Goal: Task Accomplishment & Management: Manage account settings

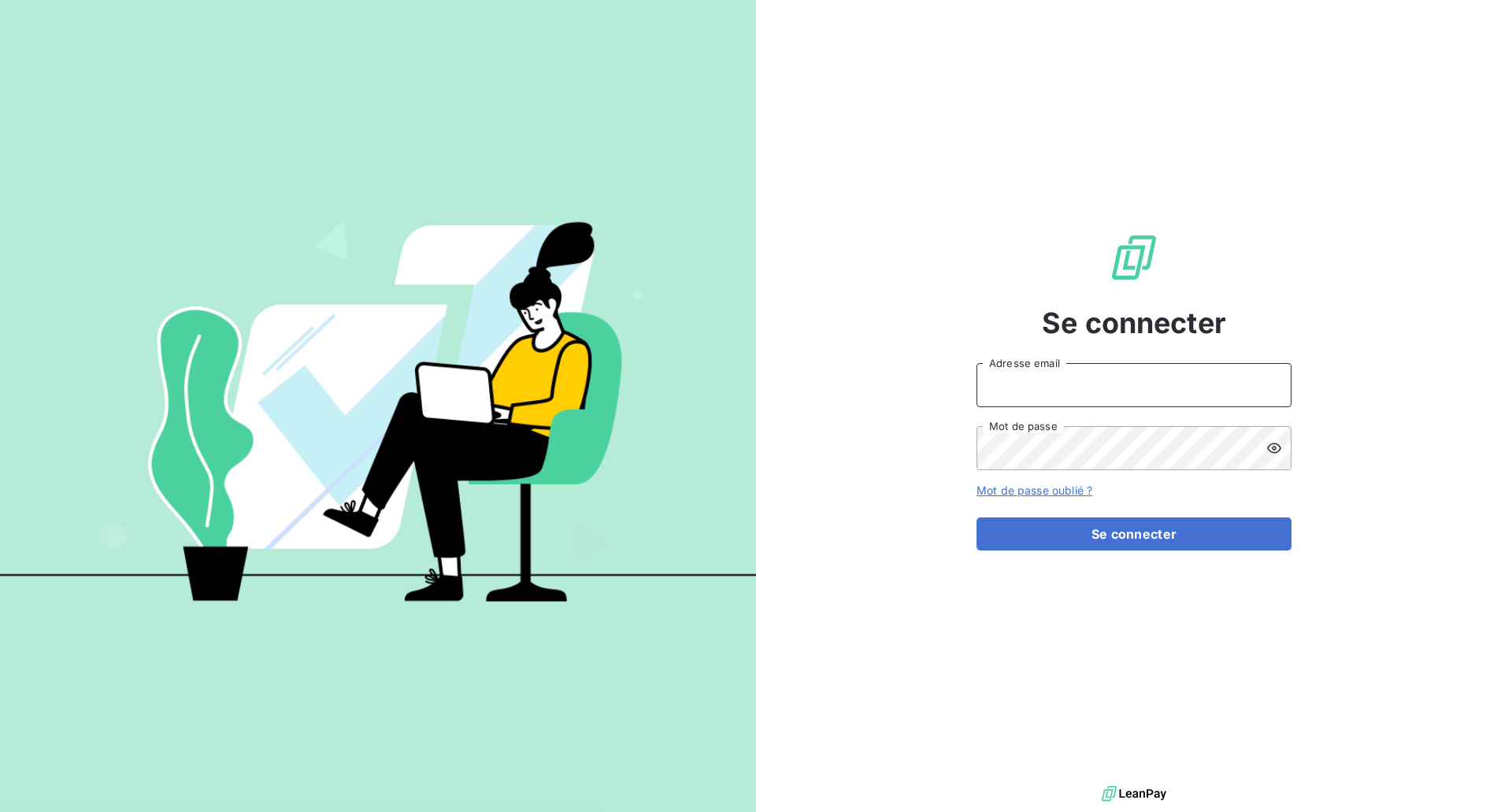
drag, startPoint x: 1026, startPoint y: 386, endPoint x: 1031, endPoint y: 400, distance: 14.9
click at [1027, 388] on input "Adresse email" at bounding box center [1133, 384] width 315 height 44
type input "[EMAIL_ADDRESS][DOMAIN_NAME]"
click at [976, 517] on button "Se connecter" at bounding box center [1133, 533] width 315 height 33
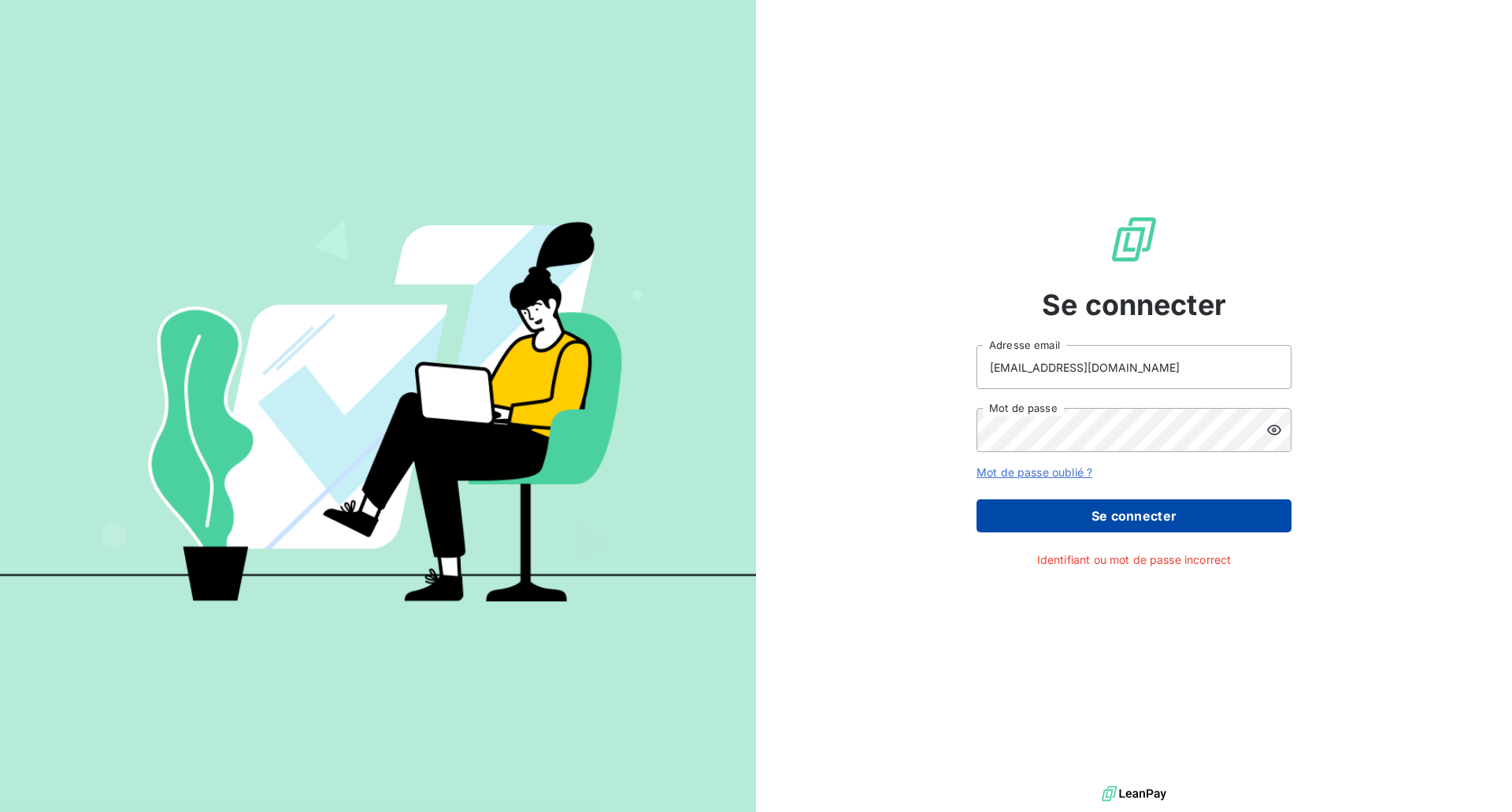
click at [1112, 518] on button "Se connecter" at bounding box center [1133, 515] width 315 height 33
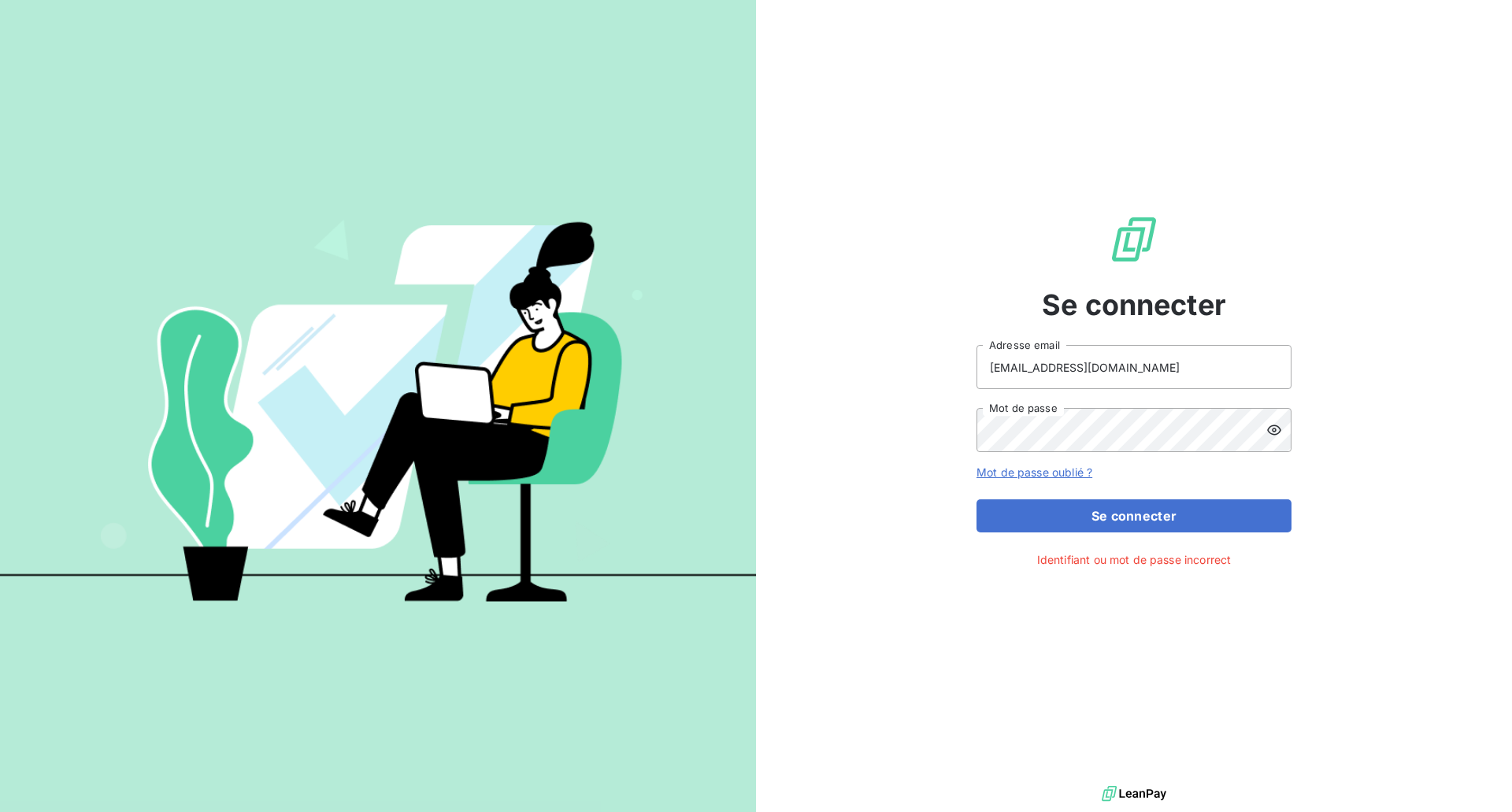
click at [1275, 429] on icon at bounding box center [1274, 430] width 14 height 10
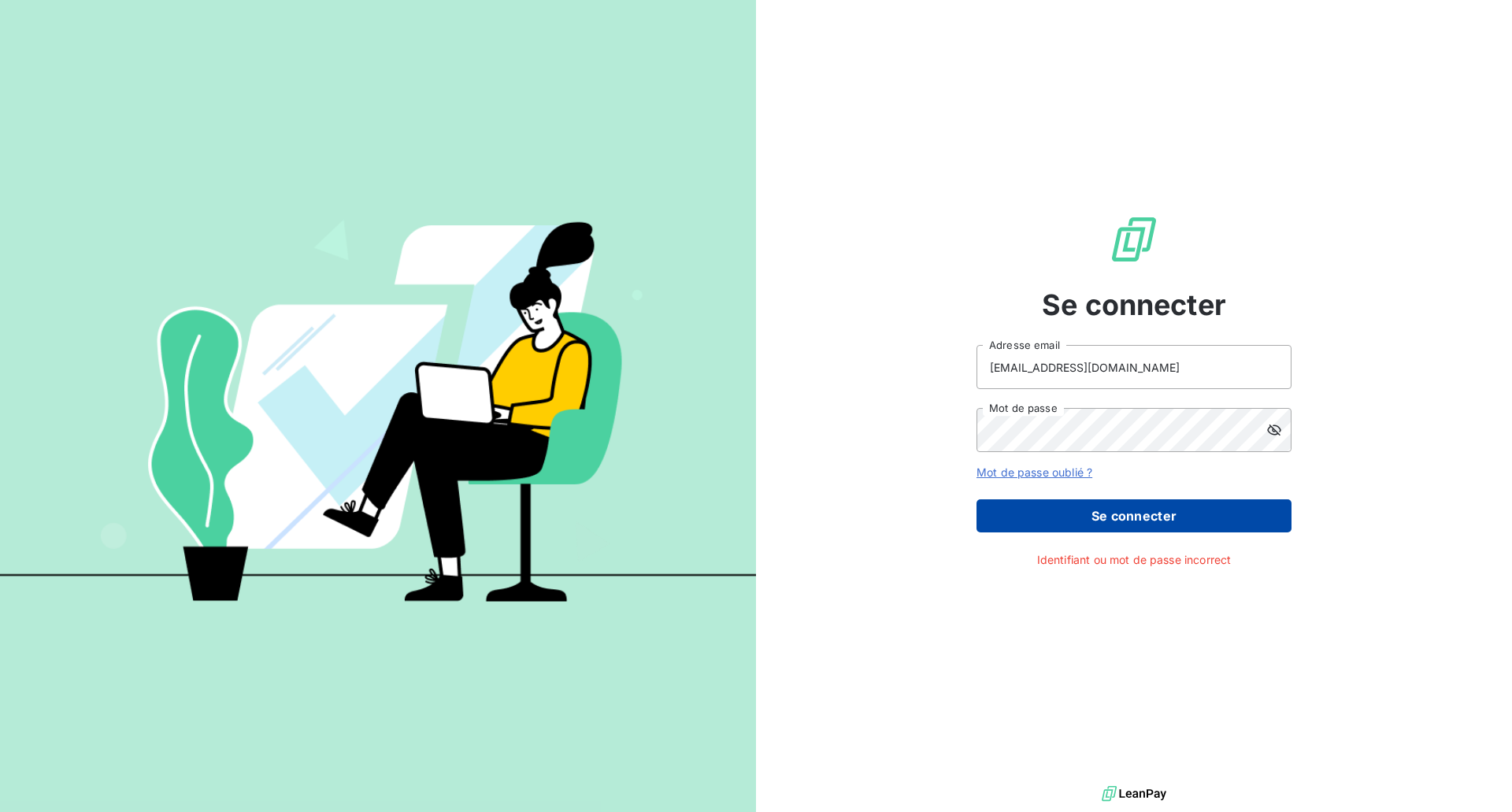
click at [1130, 502] on button "Se connecter" at bounding box center [1133, 515] width 315 height 33
click at [1134, 520] on button "Se connecter" at bounding box center [1133, 515] width 315 height 33
click at [1119, 511] on button "Se connecter" at bounding box center [1133, 515] width 315 height 33
click at [1133, 517] on button "Se connecter" at bounding box center [1133, 515] width 315 height 33
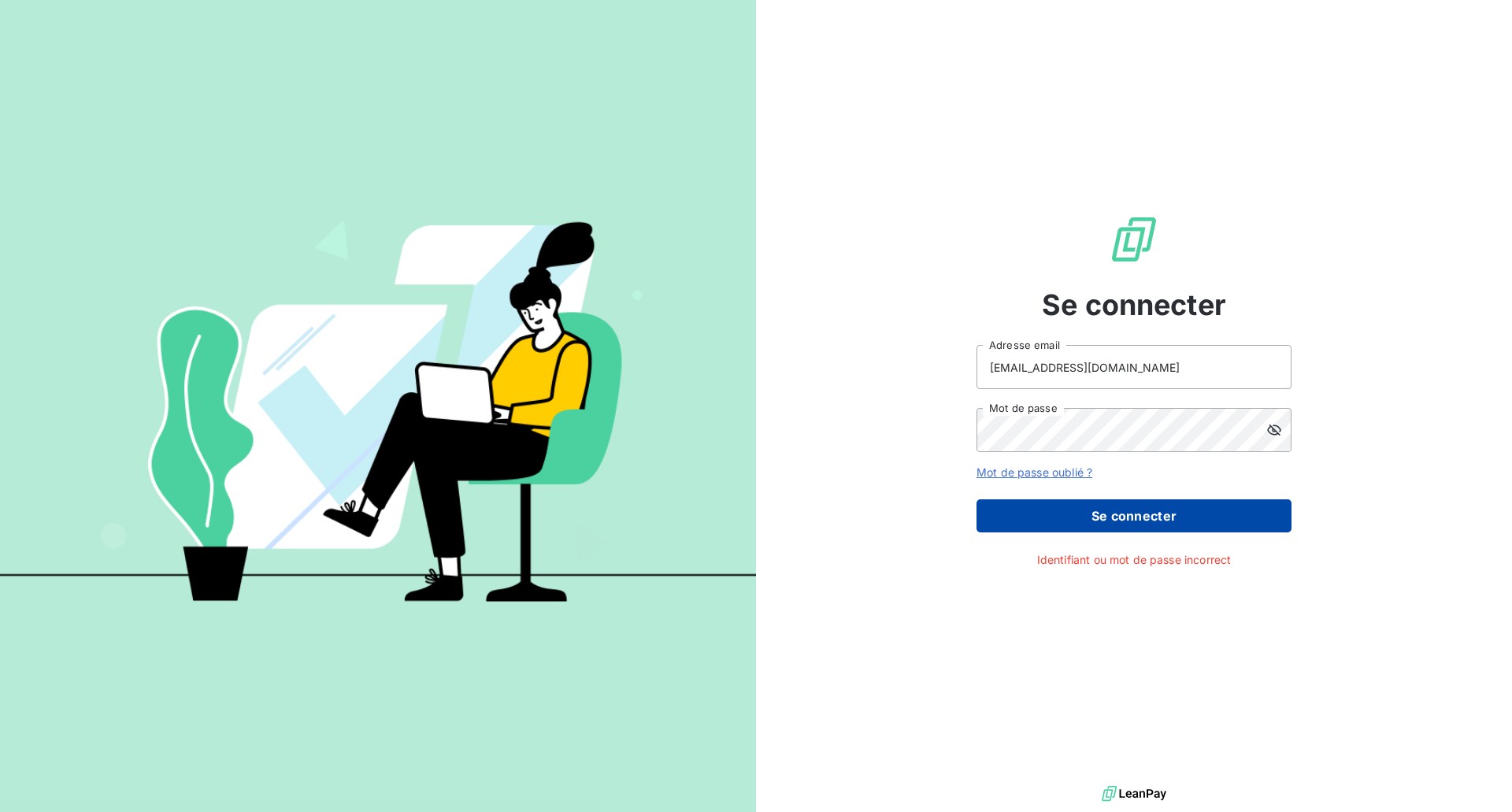
click at [1133, 517] on button "Se connecter" at bounding box center [1133, 515] width 315 height 33
click at [1113, 519] on button "Se connecter" at bounding box center [1133, 515] width 315 height 33
click at [1133, 503] on button "Se connecter" at bounding box center [1133, 515] width 315 height 33
click at [1130, 508] on button "Se connecter" at bounding box center [1133, 515] width 315 height 33
click at [1130, 510] on button "Se connecter" at bounding box center [1133, 515] width 315 height 33
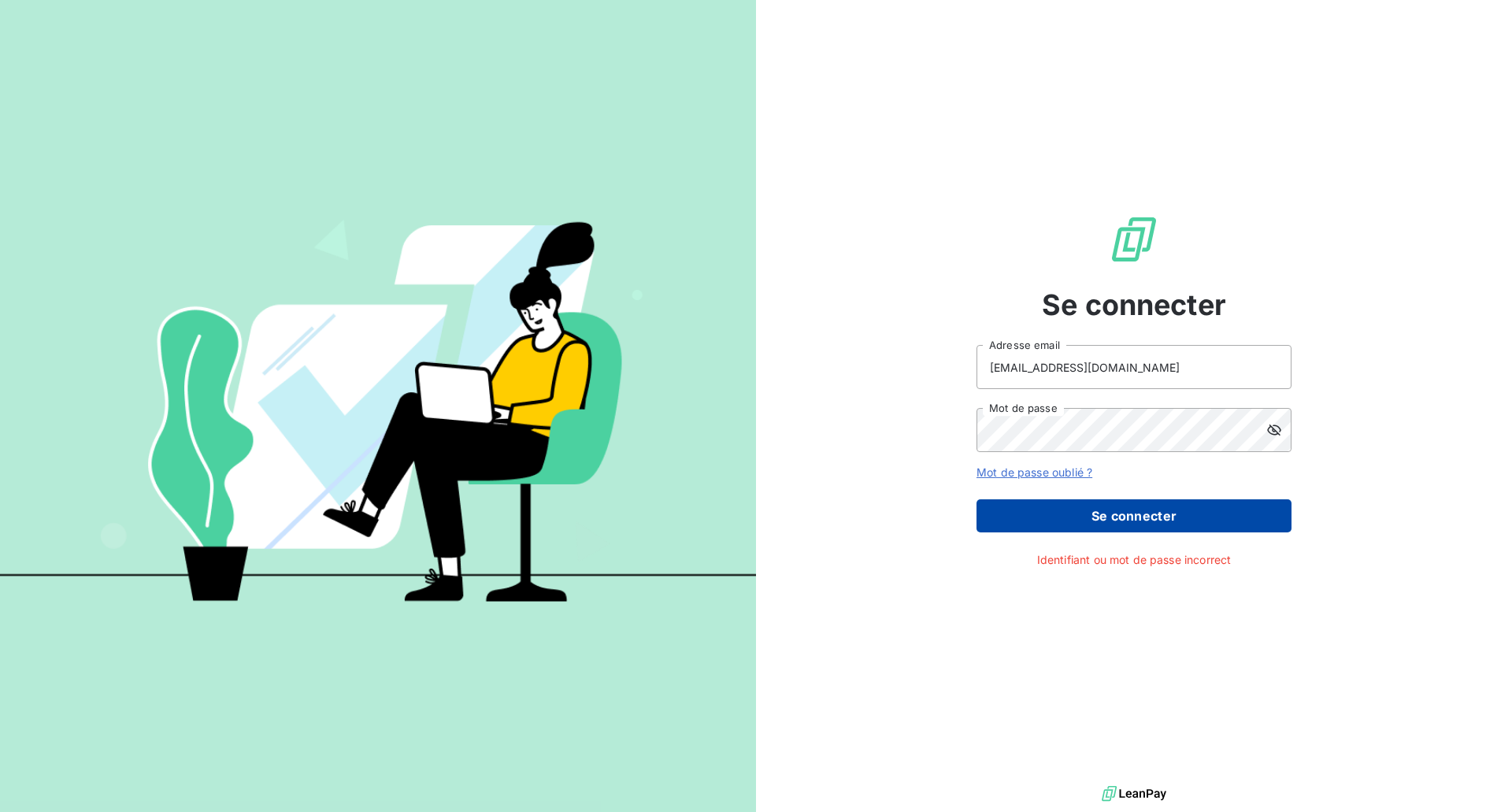
click at [1130, 509] on button "Se connecter" at bounding box center [1133, 515] width 315 height 33
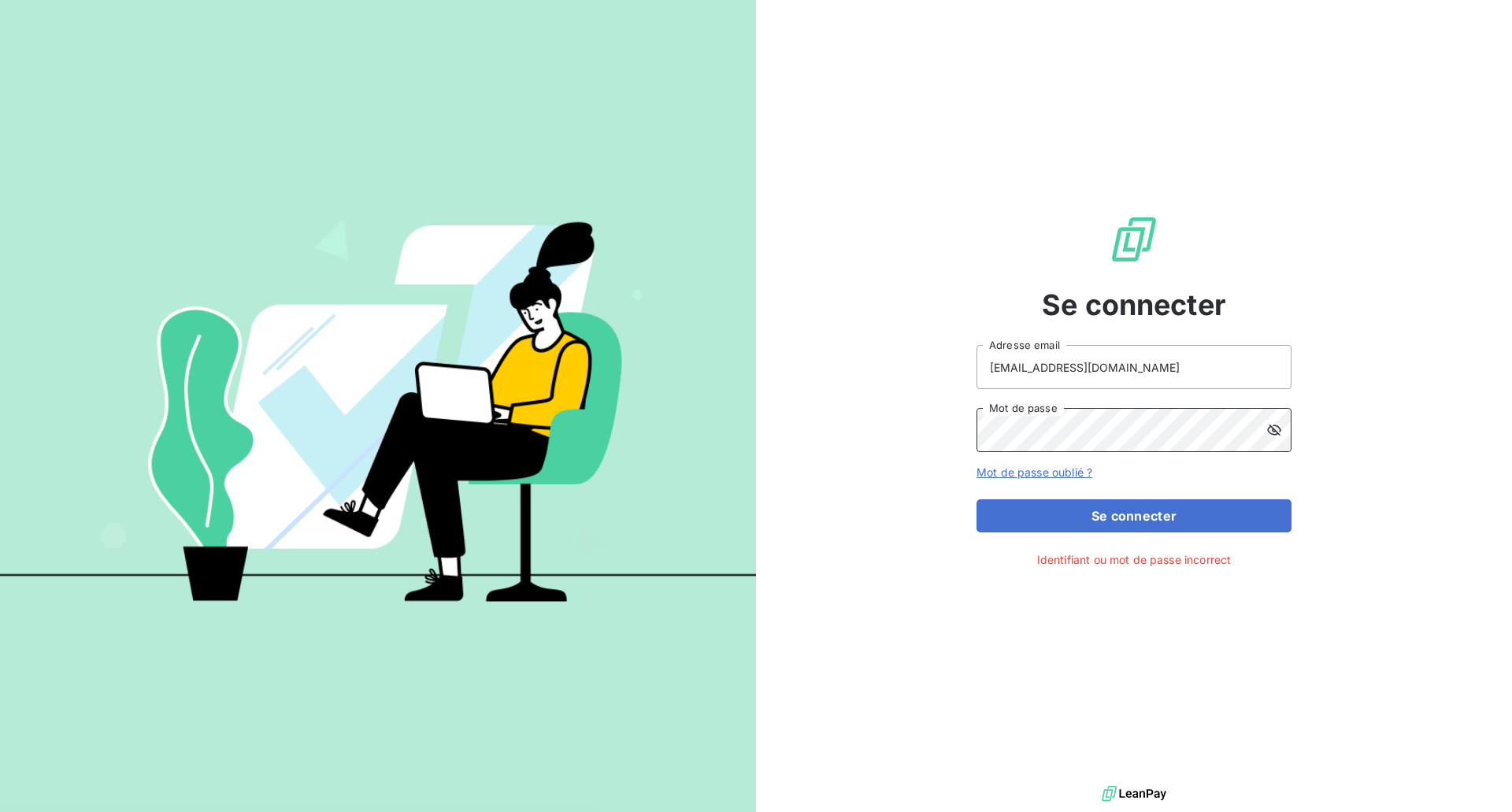
click at [771, 433] on div "Se connecter tlamour@id-automation.fr Adresse email Mot de passe Mot de passe o…" at bounding box center [1134, 390] width 756 height 782
click at [976, 499] on button "Se connecter" at bounding box center [1133, 515] width 315 height 33
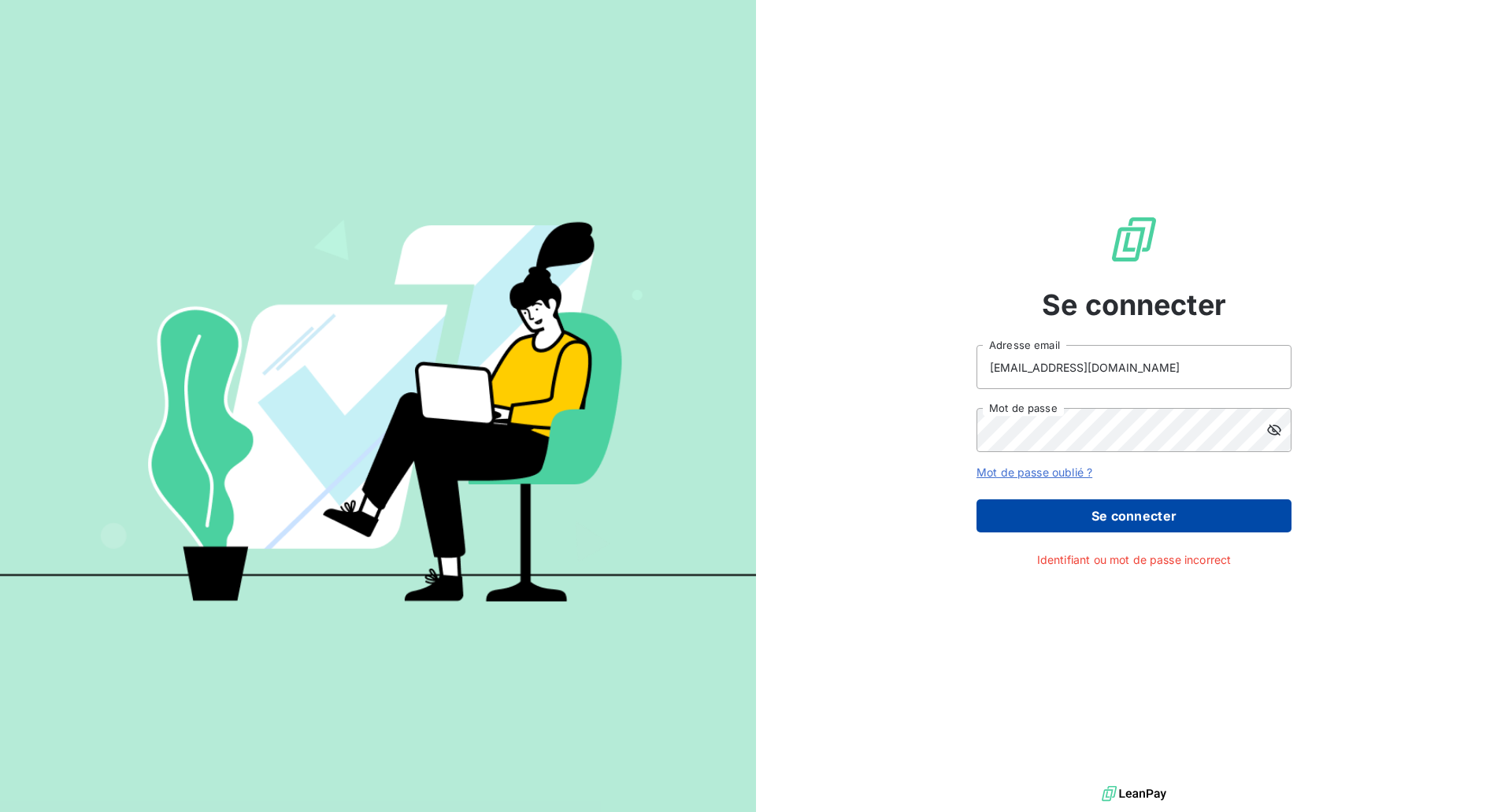
click at [1157, 515] on button "Se connecter" at bounding box center [1133, 515] width 315 height 33
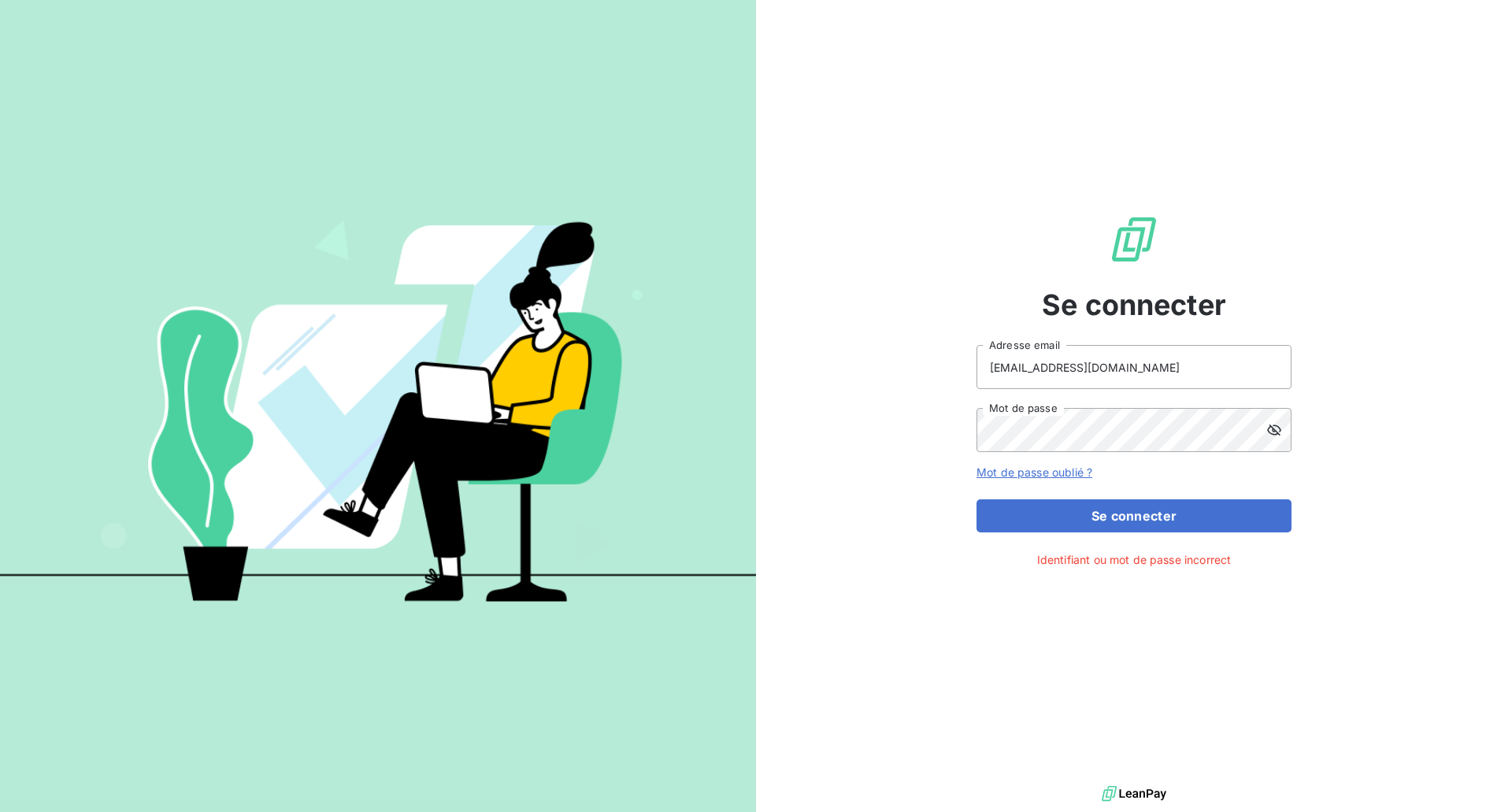
click at [1031, 471] on link "Mot de passe oublié ?" at bounding box center [1034, 472] width 116 height 13
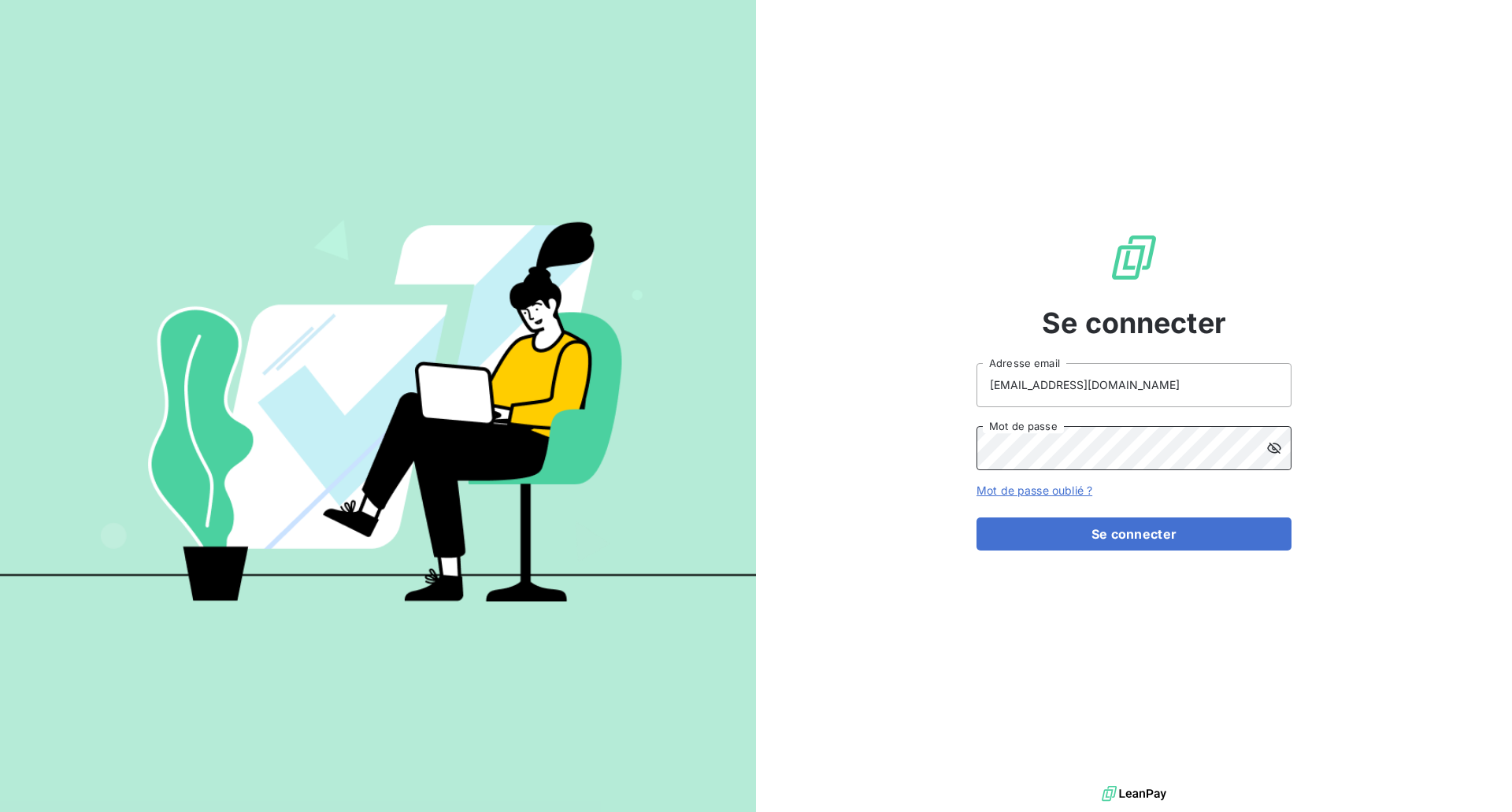
click at [822, 422] on div "Se connecter tlamour@id-automation.fr Adresse email Mot de passe Mot de passe o…" at bounding box center [1134, 390] width 756 height 782
click at [1134, 532] on button "Se connecter" at bounding box center [1133, 533] width 315 height 33
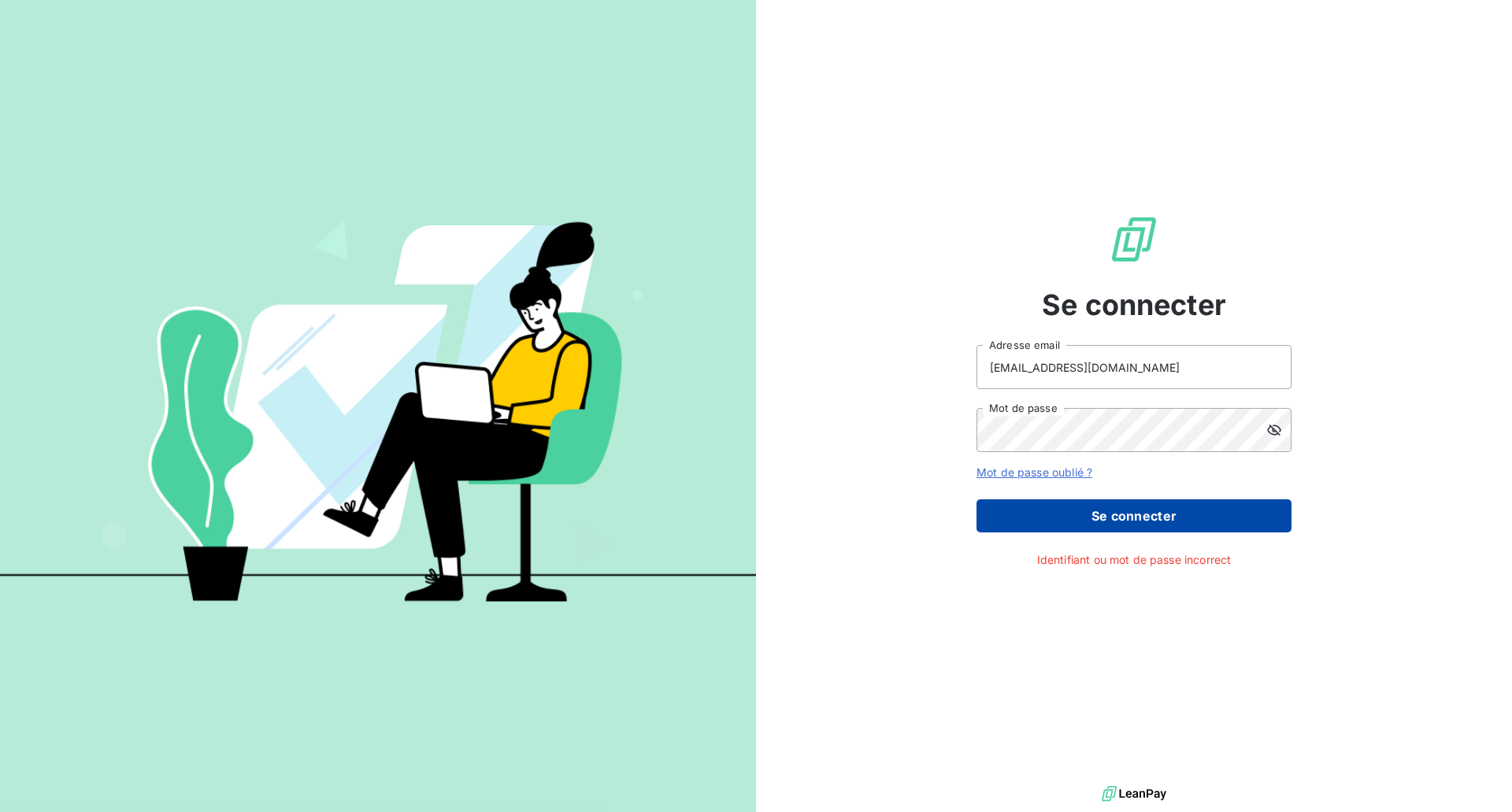
click at [1101, 521] on button "Se connecter" at bounding box center [1133, 515] width 315 height 33
click at [1099, 514] on button "Se connecter" at bounding box center [1133, 515] width 315 height 33
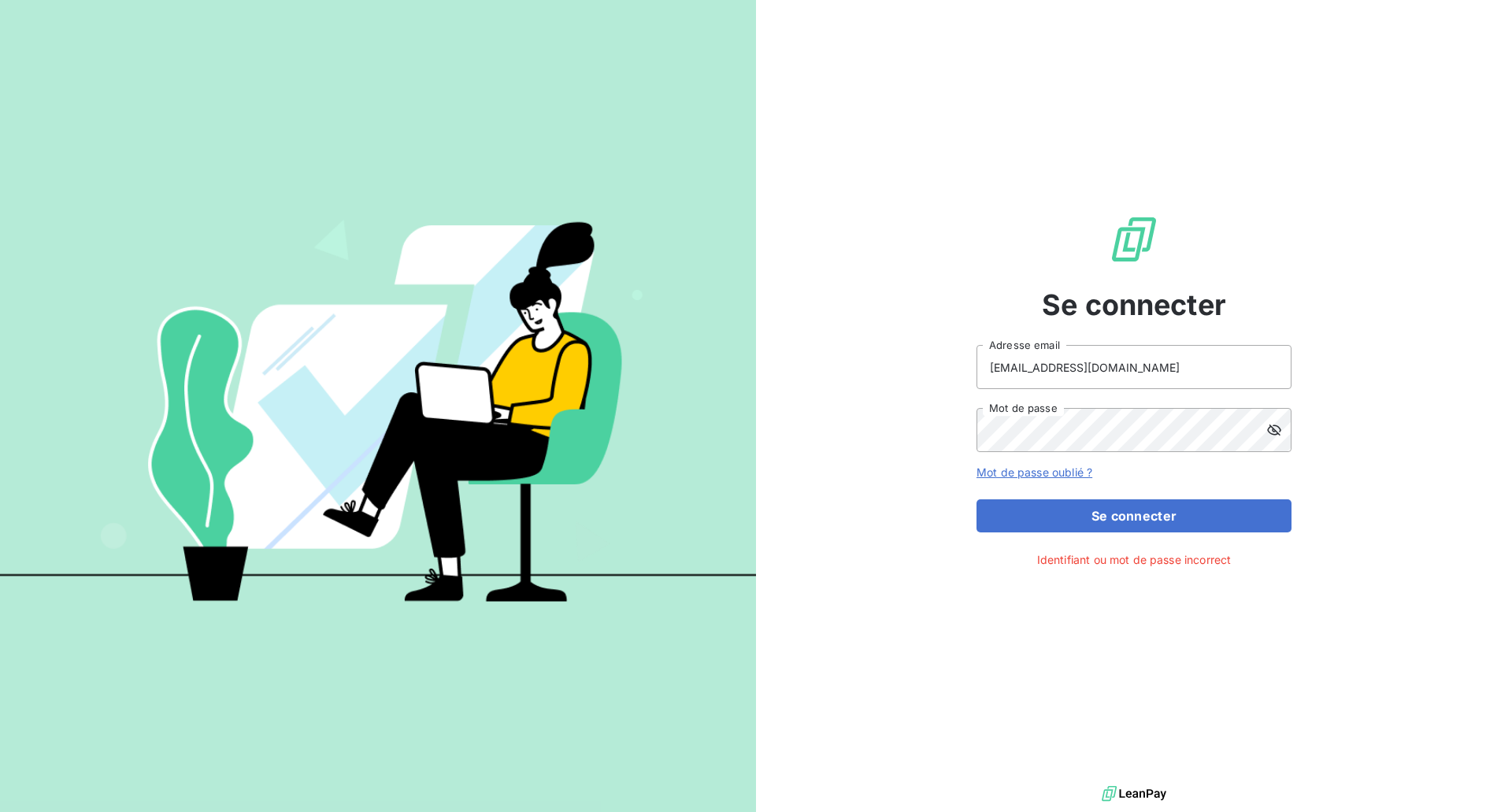
click at [1049, 470] on link "Mot de passe oublié ?" at bounding box center [1034, 472] width 116 height 13
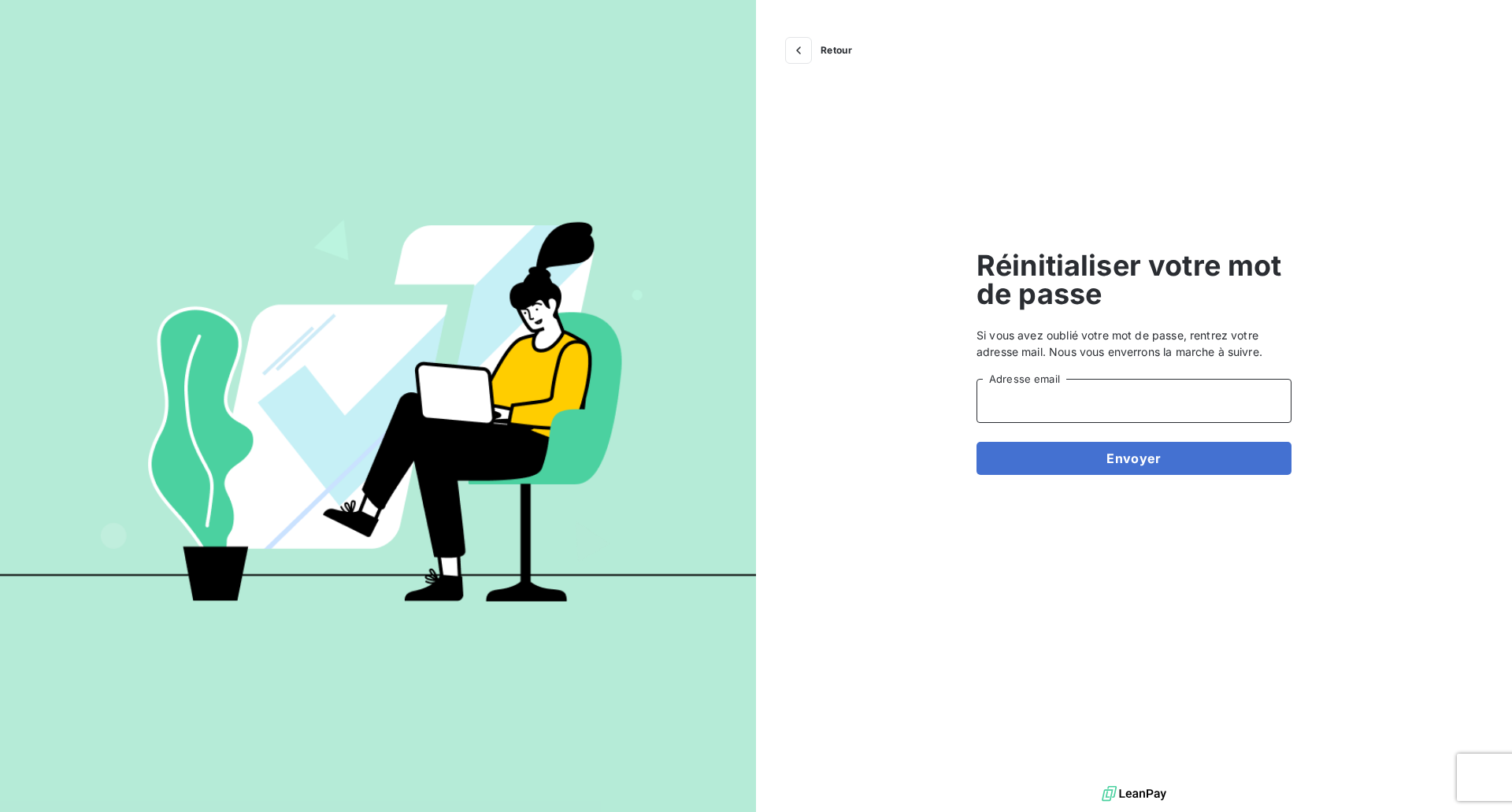
click at [1022, 395] on input "Adresse email" at bounding box center [1133, 400] width 315 height 44
type input "tlamour@id-automation.fr"
click at [1064, 458] on button "Envoyer" at bounding box center [1133, 458] width 315 height 33
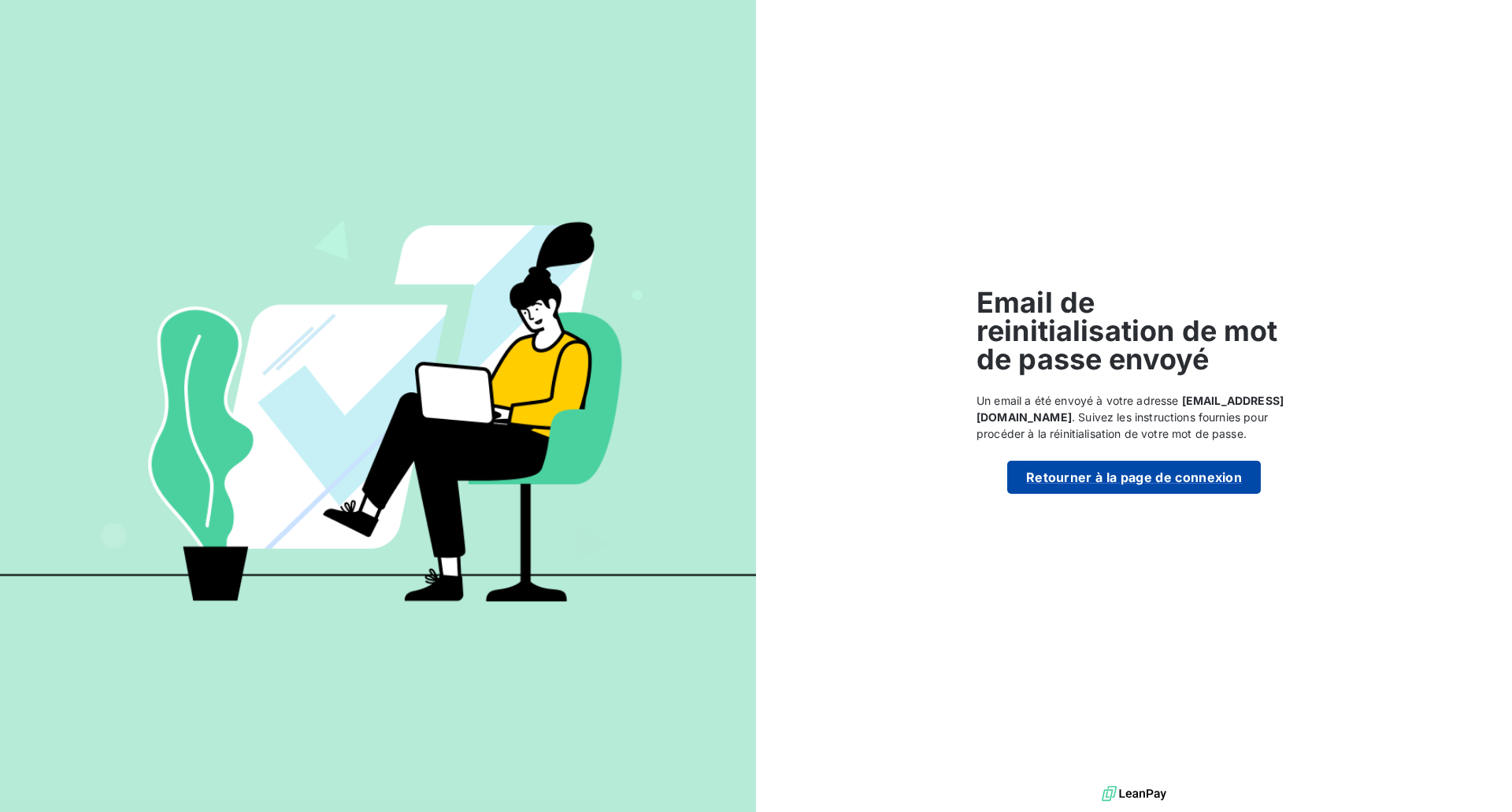
click at [1176, 476] on button "Retourner à la page de connexion" at bounding box center [1134, 477] width 253 height 33
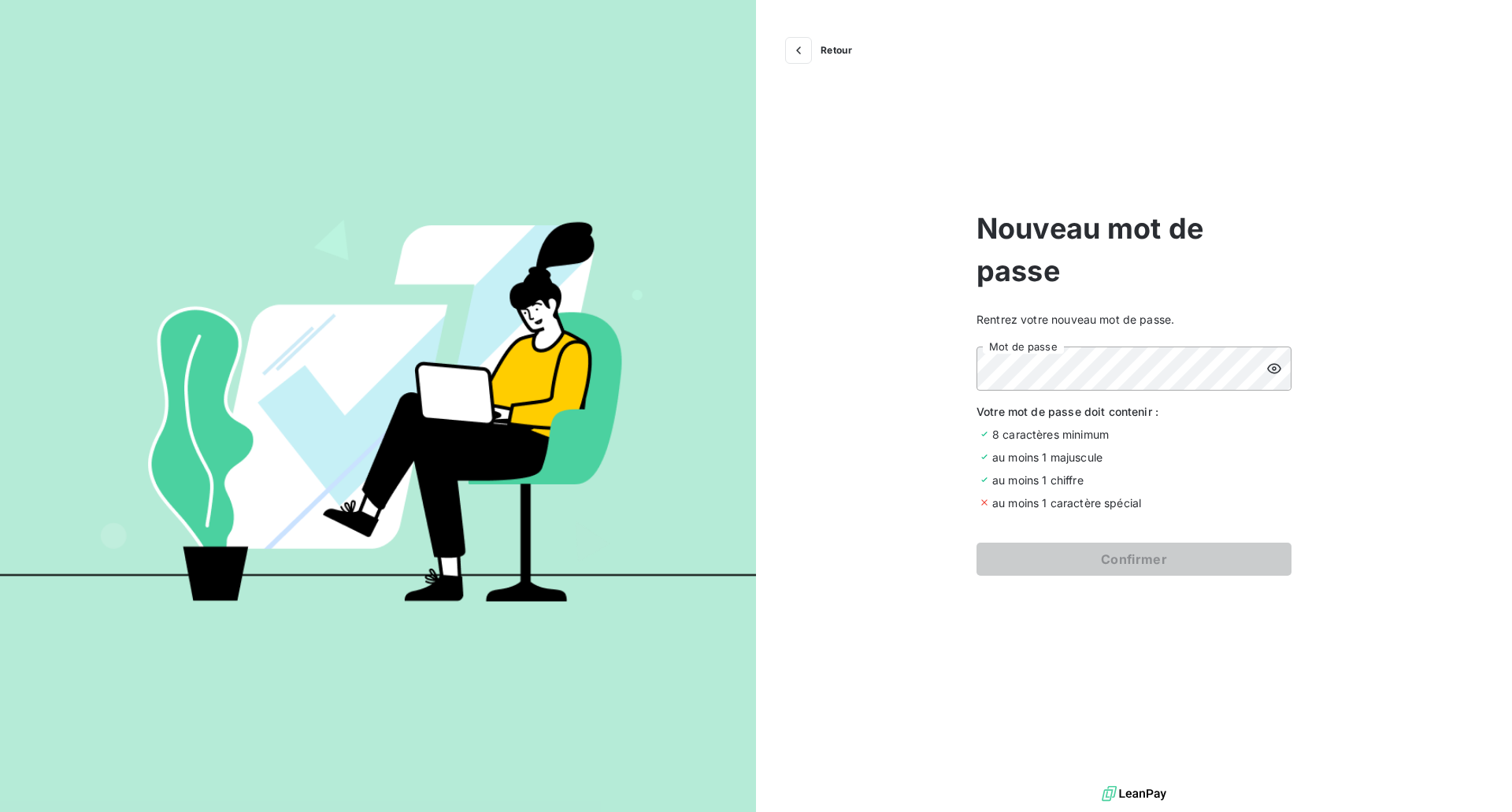
click at [1277, 365] on icon at bounding box center [1274, 369] width 16 height 16
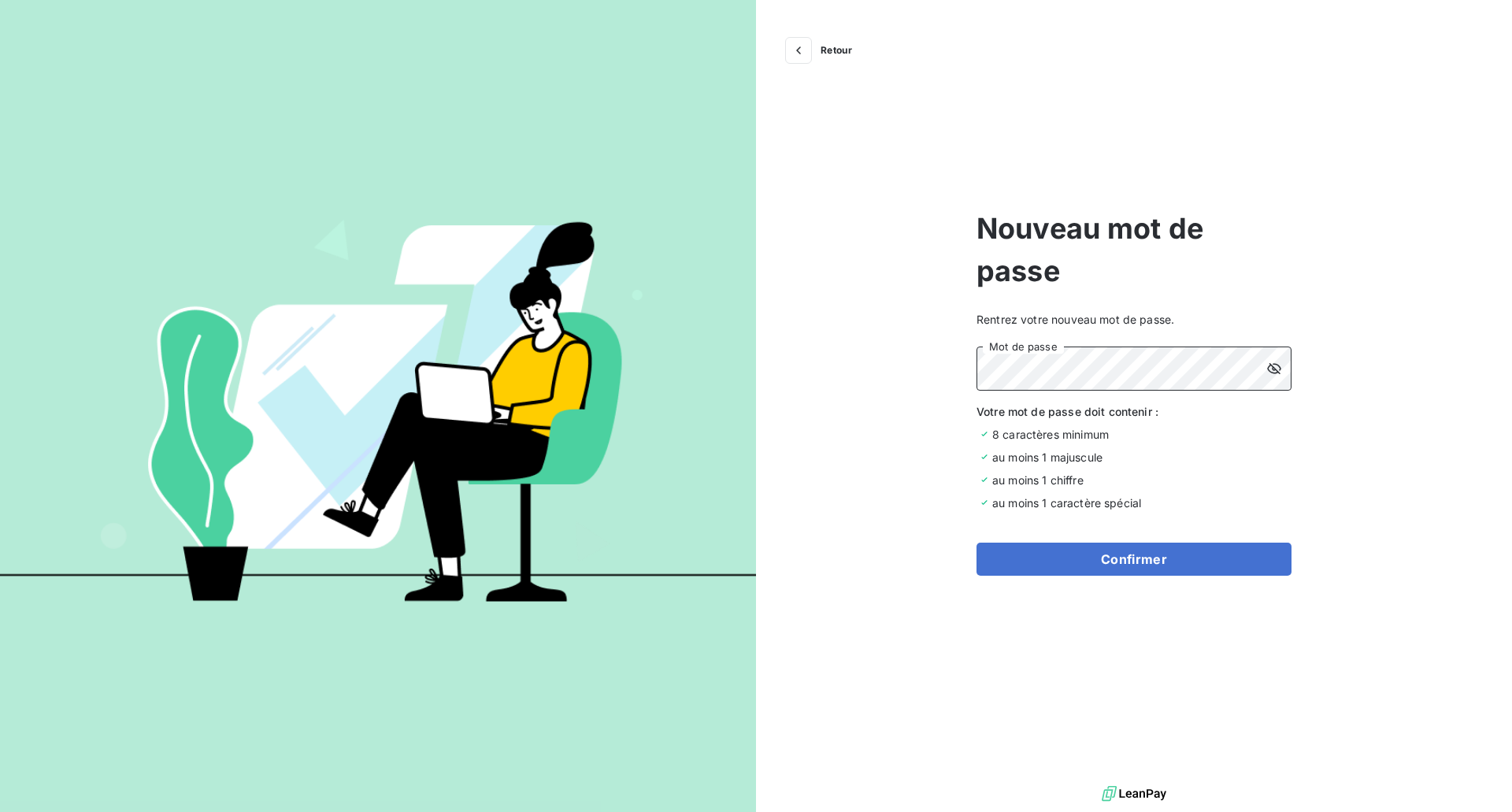
click at [889, 388] on div "Retour Nouveau mot de passe Rentrez votre nouveau mot de passe. Mot de passe Vo…" at bounding box center [1134, 390] width 756 height 782
click at [1132, 562] on button "Confirmer" at bounding box center [1133, 559] width 315 height 33
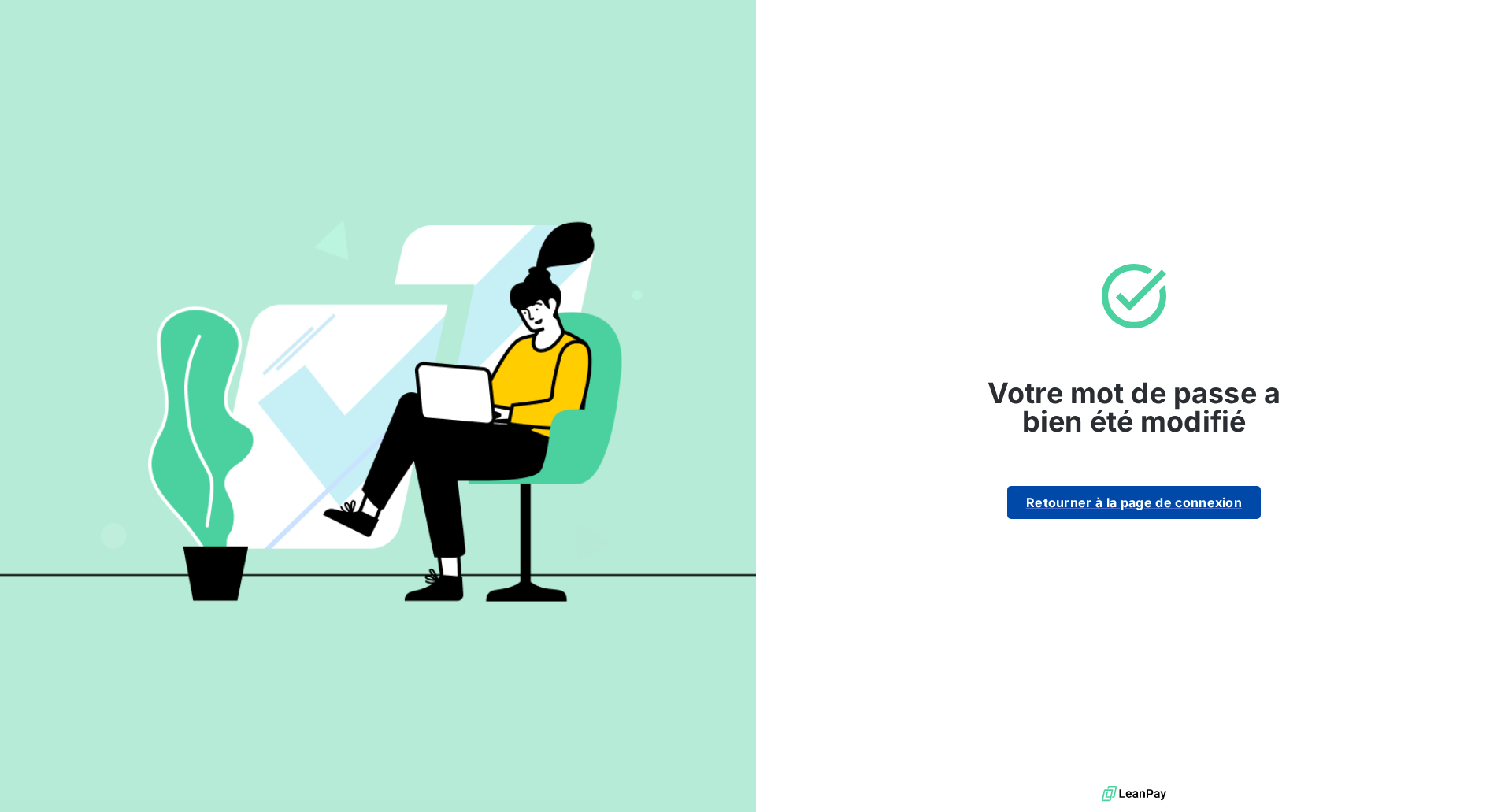
click at [1099, 500] on button "Retourner à la page de connexion" at bounding box center [1134, 502] width 253 height 33
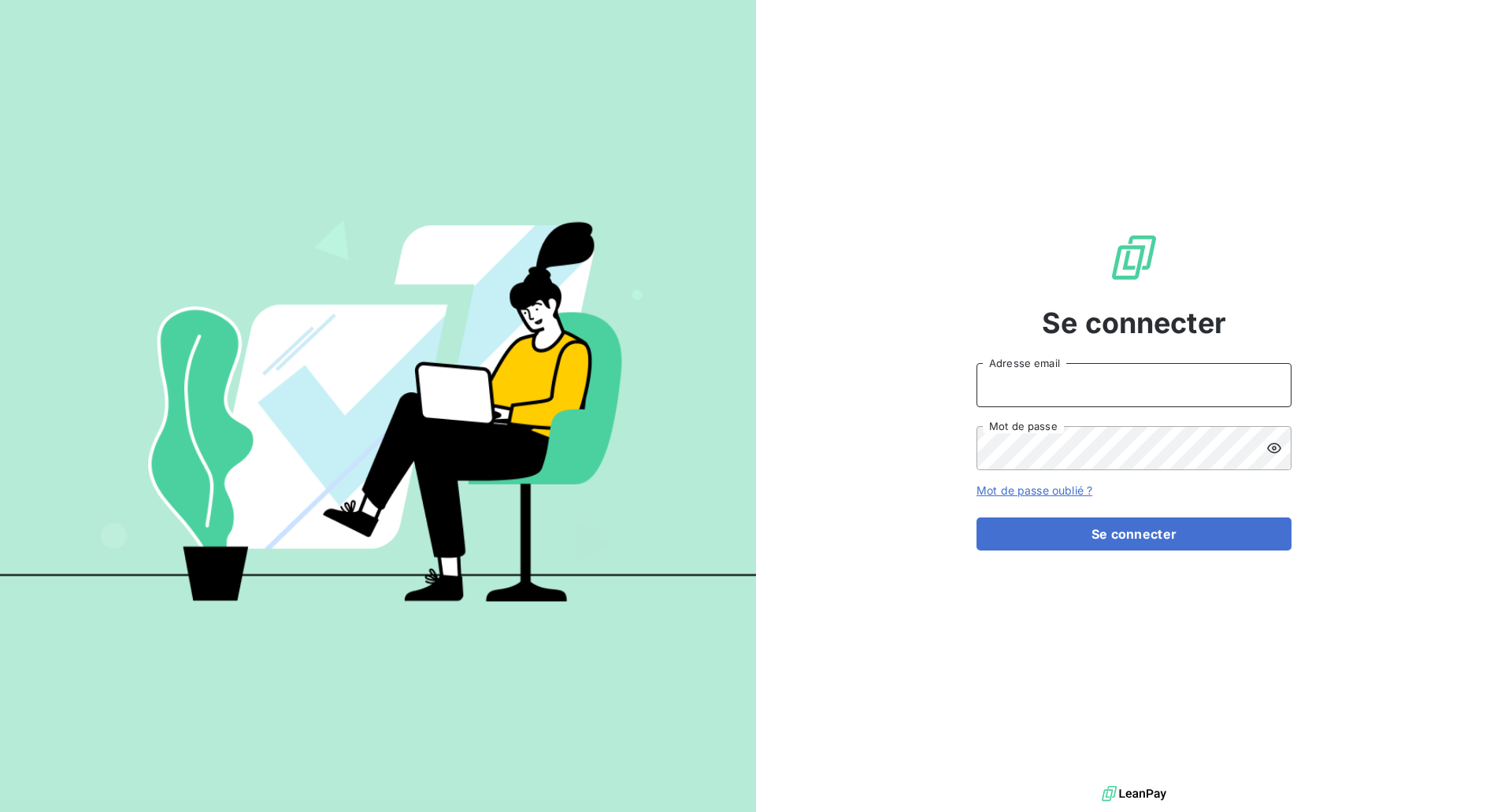
click at [1017, 391] on input "Adresse email" at bounding box center [1133, 384] width 315 height 44
type input "[EMAIL_ADDRESS][DOMAIN_NAME]"
click at [1275, 444] on icon at bounding box center [1274, 448] width 16 height 16
click at [1091, 530] on button "Se connecter" at bounding box center [1133, 533] width 315 height 33
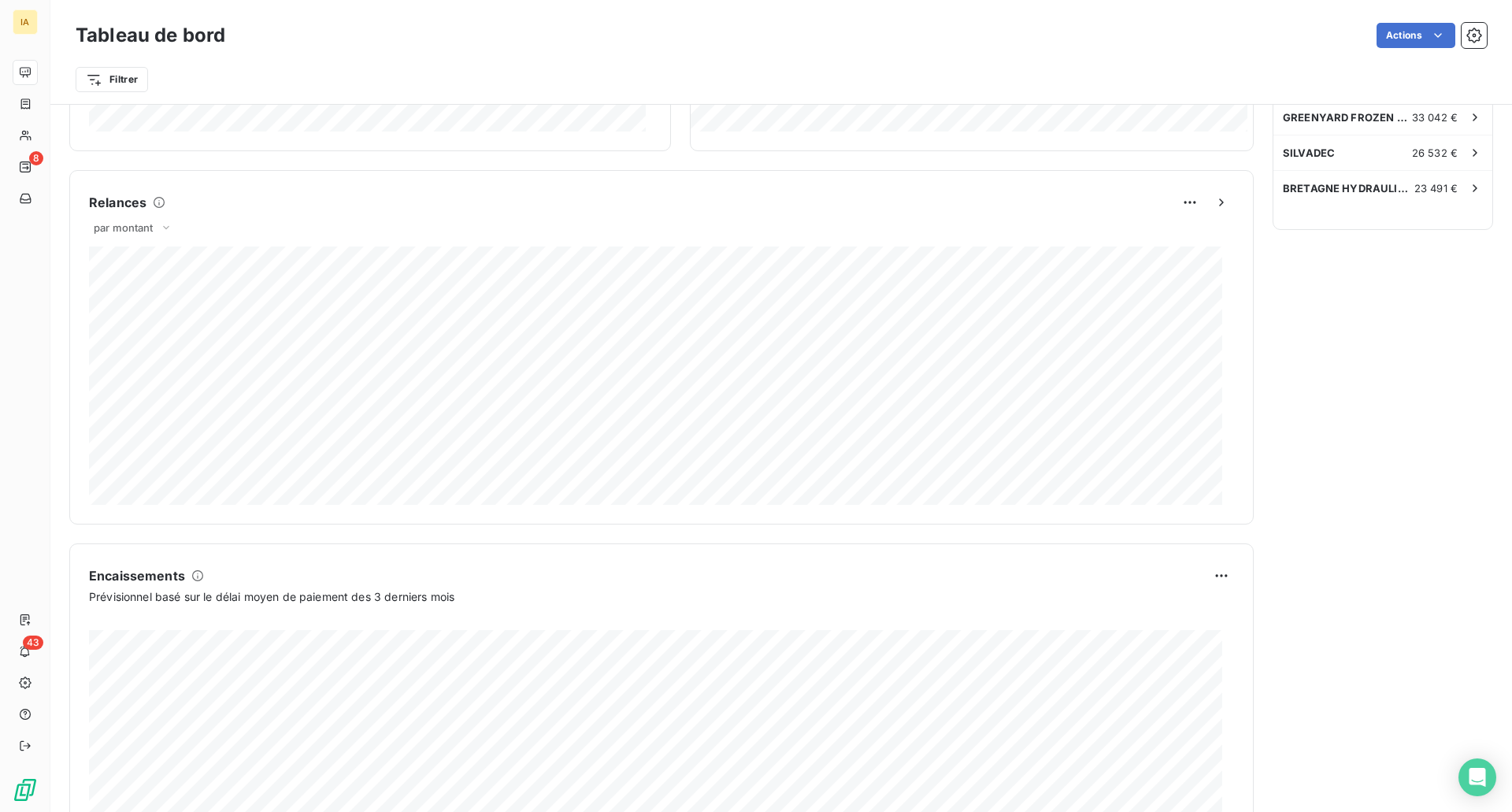
scroll to position [632, 0]
